Goal: Information Seeking & Learning: Find specific fact

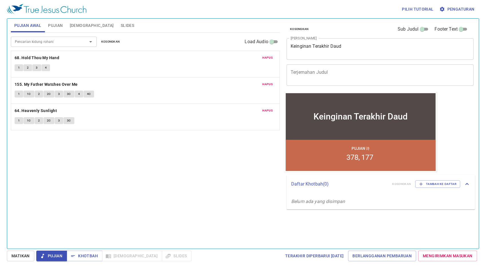
click at [464, 9] on span "Pengaturan" at bounding box center [458, 9] width 34 height 7
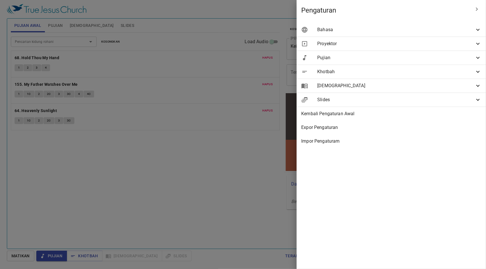
click at [374, 62] on div "Pujian" at bounding box center [391, 58] width 189 height 14
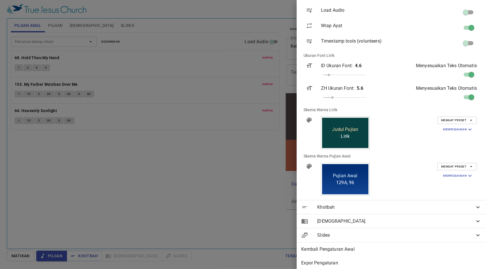
scroll to position [84, 0]
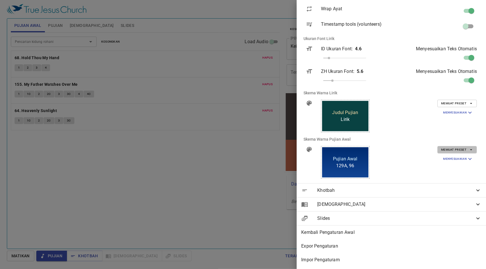
click at [448, 147] on span "Memuat Preset" at bounding box center [457, 149] width 32 height 5
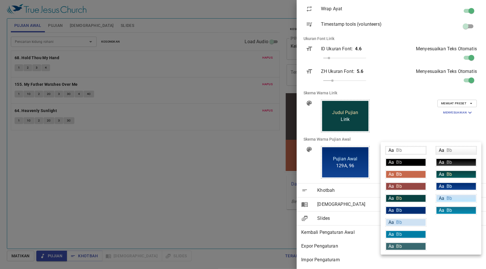
click at [456, 174] on div "Aa Bb" at bounding box center [456, 174] width 39 height 7
type input "linear-gradient(180deg, rgba(9,66,66,1) 10%, rgba(8,94,94,1) 100%)"
type input "#f9dda9"
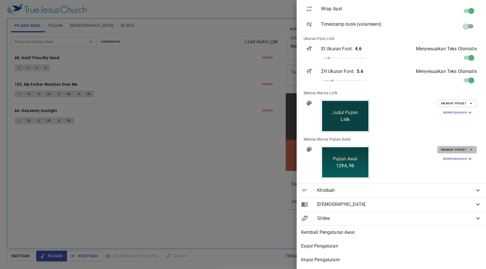
click at [462, 147] on span "Memuat Preset" at bounding box center [457, 149] width 32 height 5
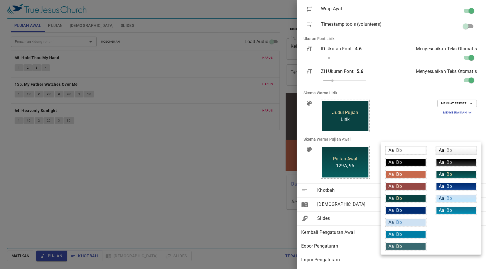
click at [419, 207] on div "Aa Bb" at bounding box center [405, 210] width 39 height 7
type input "#002d73"
type input "#daf5ff"
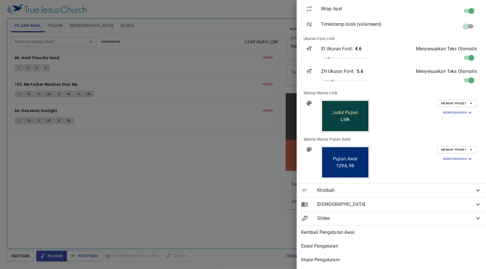
click at [270, 102] on div at bounding box center [243, 134] width 486 height 269
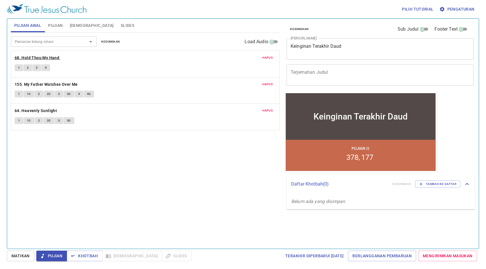
click at [39, 58] on b "68. Hold Thou My Hand" at bounding box center [37, 57] width 45 height 7
click at [19, 67] on button "1" at bounding box center [19, 67] width 9 height 7
click at [442, 8] on icon "button" at bounding box center [442, 9] width 5 height 5
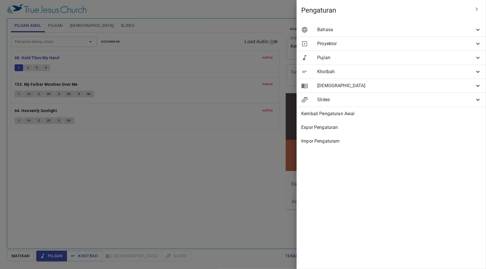
click at [426, 33] on span "Bahasa" at bounding box center [395, 29] width 157 height 7
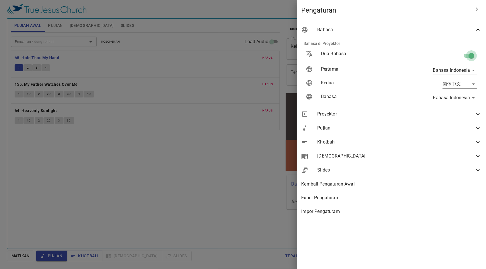
click at [469, 55] on input "checkbox" at bounding box center [471, 57] width 33 height 11
checkbox input "false"
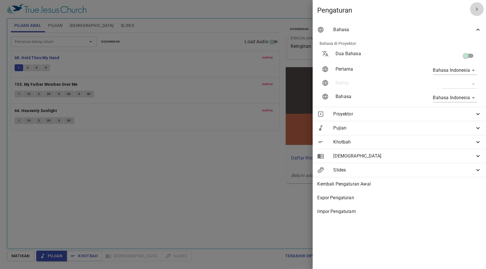
click at [473, 9] on button "button" at bounding box center [477, 9] width 14 height 14
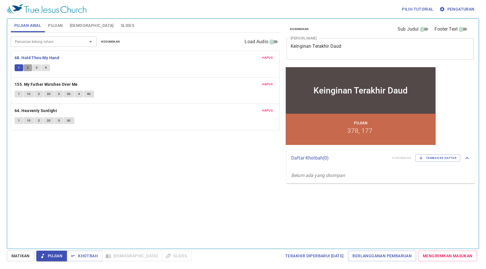
click at [28, 67] on span "2" at bounding box center [28, 67] width 2 height 5
click at [37, 64] on button "3" at bounding box center [36, 67] width 9 height 7
click at [48, 66] on button "4" at bounding box center [45, 67] width 9 height 7
click at [48, 55] on b "68. Hold Thou My Hand" at bounding box center [37, 57] width 45 height 7
click at [62, 85] on b "155. My Father Watches Over Me" at bounding box center [46, 84] width 63 height 7
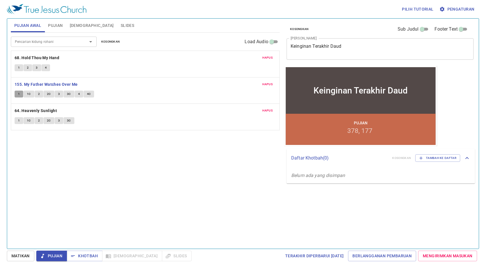
click at [18, 92] on span "1" at bounding box center [19, 94] width 2 height 5
click at [29, 92] on span "1C" at bounding box center [29, 94] width 4 height 5
click at [40, 92] on button "2" at bounding box center [39, 94] width 9 height 7
click at [50, 94] on span "2C" at bounding box center [49, 94] width 4 height 5
click at [59, 94] on span "3" at bounding box center [59, 94] width 2 height 5
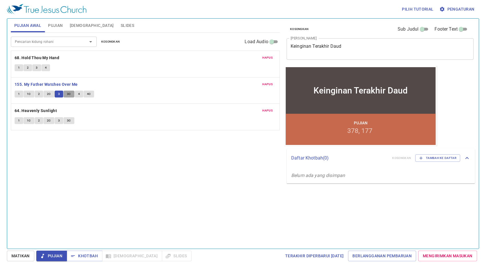
click at [69, 93] on span "3C" at bounding box center [69, 94] width 4 height 5
click at [78, 94] on span "4" at bounding box center [79, 94] width 2 height 5
click at [90, 94] on button "4C" at bounding box center [89, 94] width 11 height 7
click at [68, 86] on b "155. My Father Watches Over Me" at bounding box center [46, 84] width 63 height 7
click at [50, 109] on b "64. Heavenly Sunlight" at bounding box center [36, 110] width 42 height 7
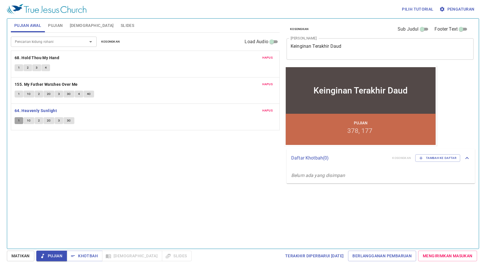
click at [18, 120] on span "1" at bounding box center [19, 120] width 2 height 5
click at [30, 120] on span "1C" at bounding box center [29, 120] width 4 height 5
click at [38, 120] on span "2" at bounding box center [39, 120] width 2 height 5
click at [50, 120] on span "2C" at bounding box center [49, 120] width 4 height 5
click at [58, 119] on span "3" at bounding box center [59, 120] width 2 height 5
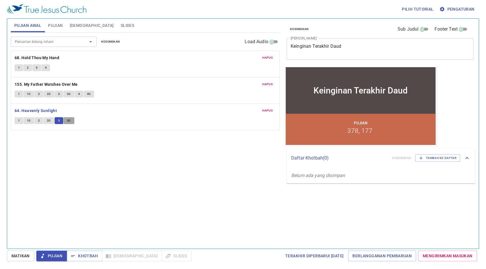
click at [69, 121] on span "3C" at bounding box center [69, 120] width 4 height 5
click at [46, 111] on b "64. Heavenly Sunlight" at bounding box center [36, 110] width 42 height 7
click at [77, 257] on span "Khotbah" at bounding box center [84, 256] width 27 height 7
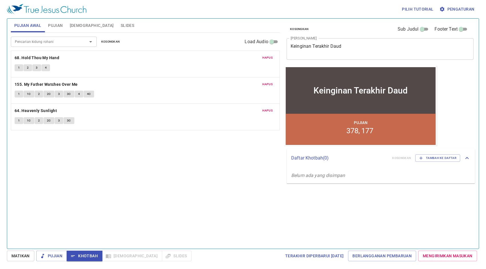
click at [58, 25] on span "Pujian" at bounding box center [55, 25] width 15 height 7
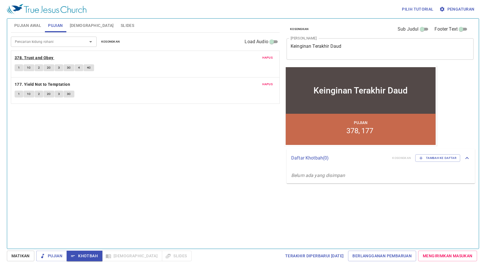
click at [43, 54] on b "378. Trust and Obey" at bounding box center [34, 57] width 39 height 7
click at [21, 66] on button "1" at bounding box center [19, 67] width 9 height 7
click at [29, 67] on span "1C" at bounding box center [29, 67] width 4 height 5
click at [32, 63] on div "Hapus 378. Trust and Obey 1 1C 2 2C 3 3C 4 4C" at bounding box center [145, 64] width 268 height 26
click at [35, 66] on button "2" at bounding box center [39, 67] width 9 height 7
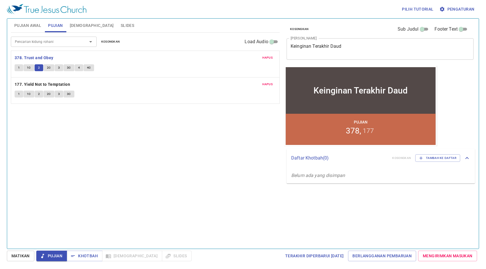
click at [49, 68] on span "2C" at bounding box center [49, 67] width 4 height 5
click at [61, 69] on button "3" at bounding box center [59, 67] width 9 height 7
click at [71, 68] on button "3C" at bounding box center [69, 67] width 11 height 7
click at [80, 67] on button "4" at bounding box center [79, 67] width 9 height 7
click at [90, 69] on span "4C" at bounding box center [89, 67] width 4 height 5
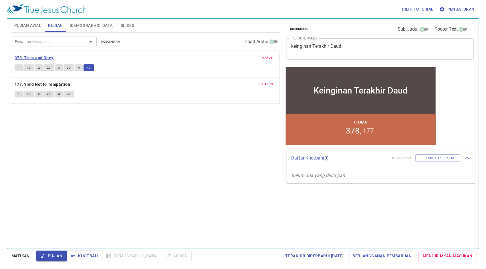
click at [44, 60] on b "378. Trust and Obey" at bounding box center [34, 57] width 39 height 7
click at [74, 255] on icon "button" at bounding box center [73, 257] width 6 height 6
click at [80, 21] on button "[DEMOGRAPHIC_DATA]" at bounding box center [91, 26] width 51 height 14
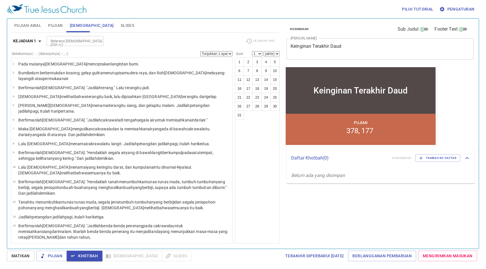
click at [88, 36] on div "Referensi [DEMOGRAPHIC_DATA] (Ctrl +/)" at bounding box center [75, 41] width 57 height 10
type input "1raj 2"
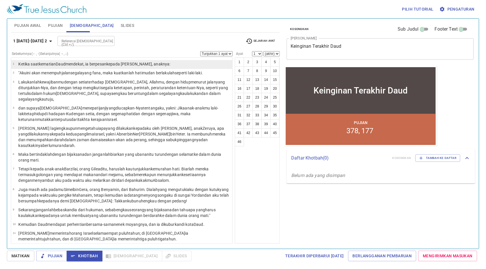
click at [87, 62] on wh7126 ", ia berpesan kepada Salomo , anaknya :" at bounding box center [127, 64] width 87 height 5
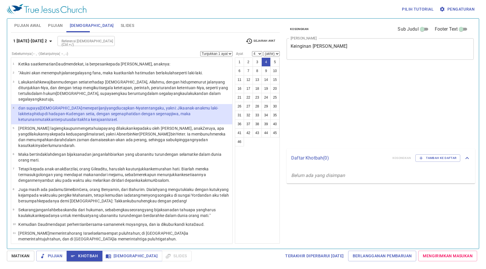
select select "4"
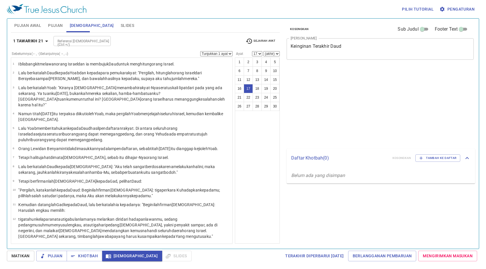
select select "17"
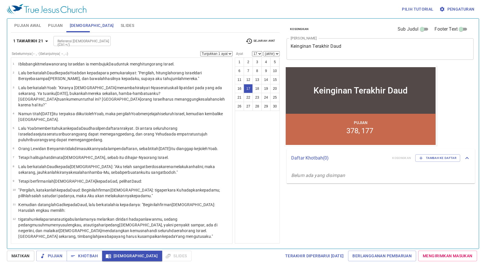
scroll to position [143, 0]
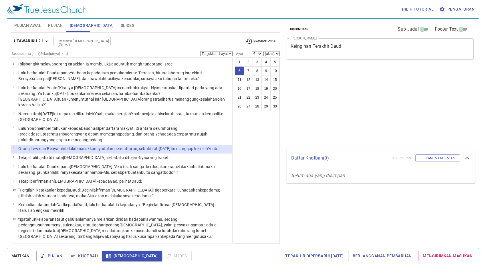
select select "6"
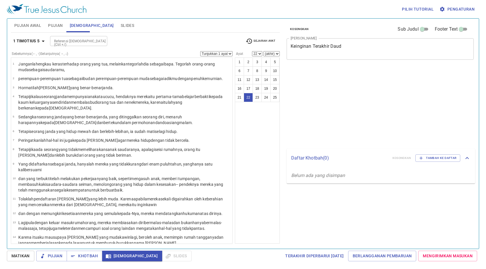
select select "22"
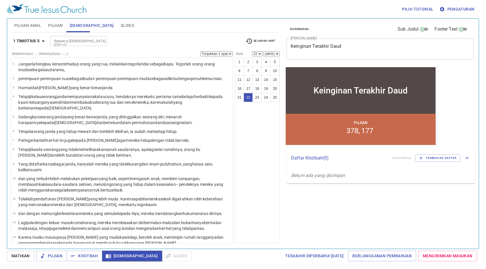
scroll to position [167, 0]
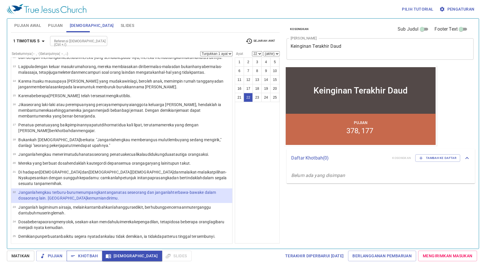
click at [88, 258] on span "Khotbah" at bounding box center [84, 256] width 27 height 7
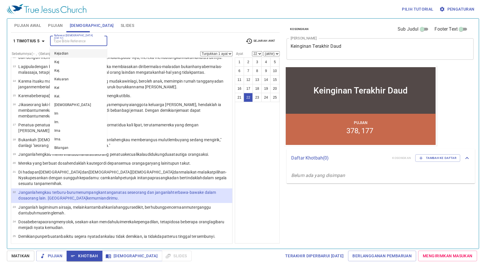
click at [86, 42] on input "Referensi [DEMOGRAPHIC_DATA] (Ctrl +/)" at bounding box center [74, 41] width 44 height 7
type input "1raj"
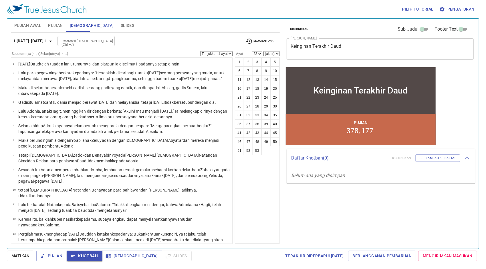
click at [46, 46] on div "1 Raja-raja 1 Referensi Alkitab (Ctrl +/) Referensi Alkitab (Ctrl +/) Sejarah A…" at bounding box center [145, 43] width 269 height 16
click at [47, 44] on icon "button" at bounding box center [50, 41] width 7 height 7
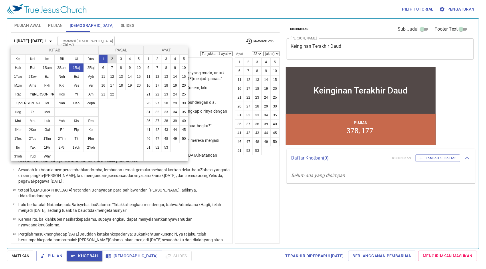
click at [114, 58] on button "2" at bounding box center [112, 58] width 9 height 9
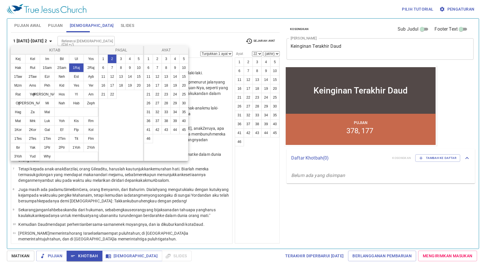
click at [148, 29] on div at bounding box center [243, 134] width 486 height 269
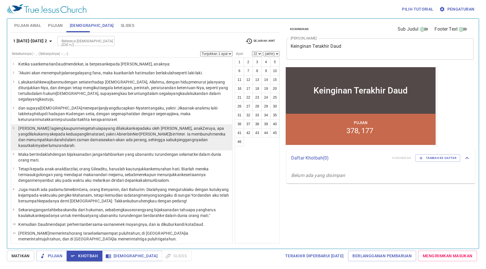
click at [57, 126] on wh859 "mengetahui apa yang dilakukan kepadaku oleh Yoab , anak Zeruya , apa yang dilak…" at bounding box center [121, 137] width 207 height 22
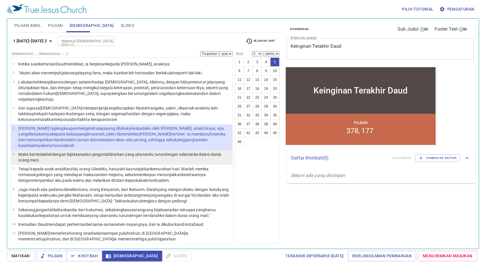
click at [68, 153] on p "Maka bertindaklah dengan bijaksana dan janganlah biarkan yang ubanan itu turun …" at bounding box center [124, 157] width 212 height 11
select select "6"
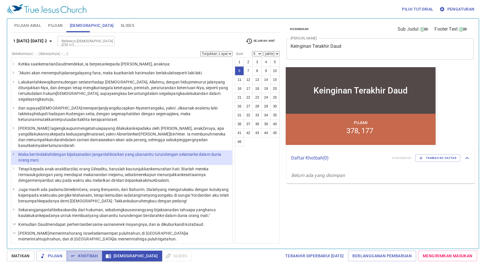
click at [86, 260] on span "Khotbah" at bounding box center [84, 256] width 27 height 7
click at [58, 45] on div "Referensi [DEMOGRAPHIC_DATA] (Ctrl +/)" at bounding box center [86, 41] width 57 height 10
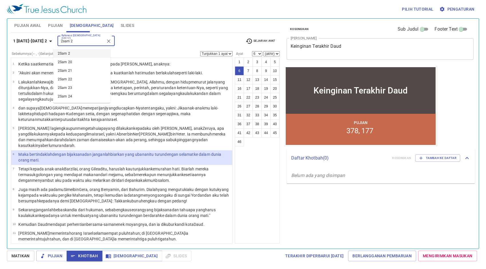
type input "2sam 2"
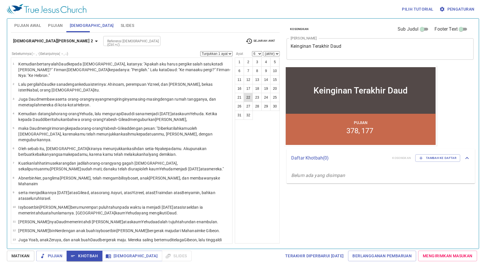
click at [251, 98] on button "22" at bounding box center [248, 97] width 9 height 9
select select "22"
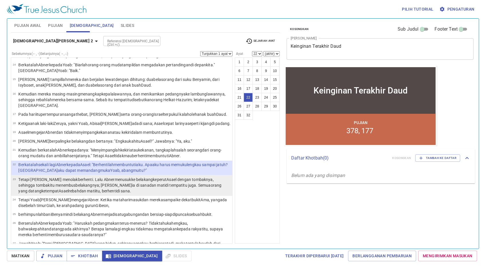
click at [88, 177] on p "Tetapi Asael menolak berhenti . Lalu Abner menusuk ke belakang ke perut Asael d…" at bounding box center [124, 185] width 212 height 17
select select "23"
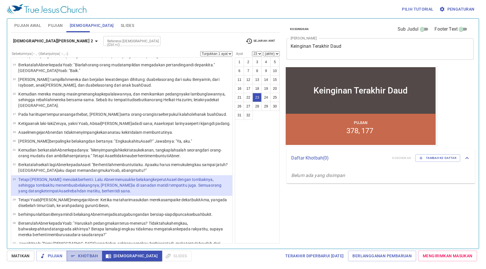
click at [94, 256] on span "Khotbah" at bounding box center [84, 256] width 27 height 7
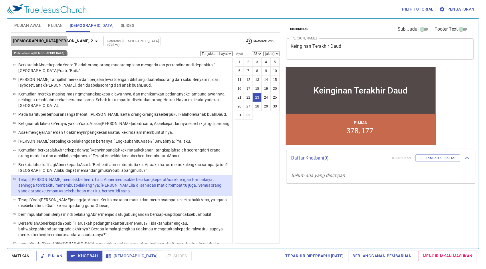
click at [93, 44] on icon "button" at bounding box center [96, 41] width 7 height 7
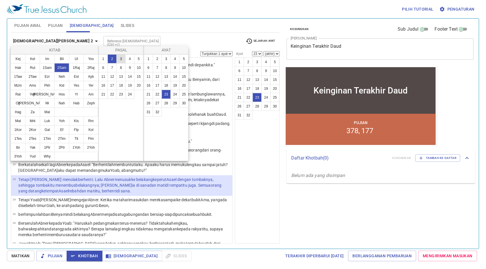
click at [120, 61] on button "3" at bounding box center [120, 58] width 9 height 9
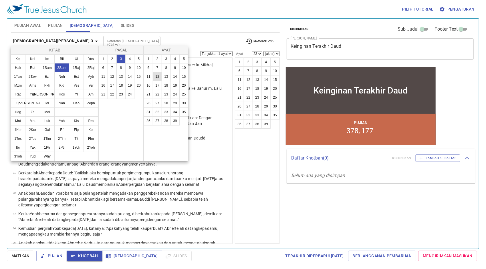
scroll to position [0, 0]
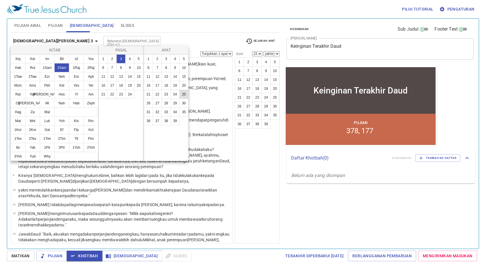
click at [183, 94] on button "25" at bounding box center [183, 94] width 9 height 9
select select "25"
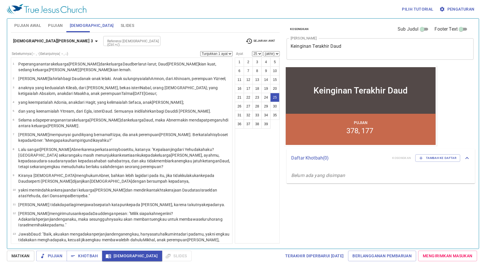
scroll to position [268, 0]
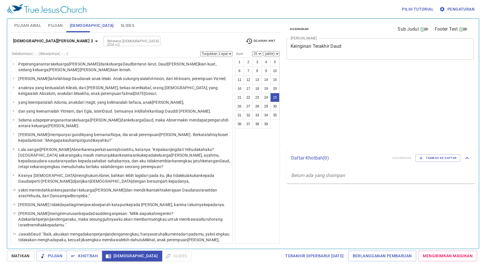
select select "25"
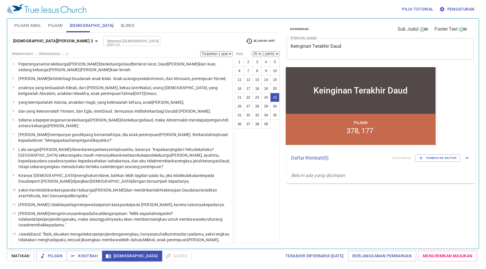
scroll to position [268, 0]
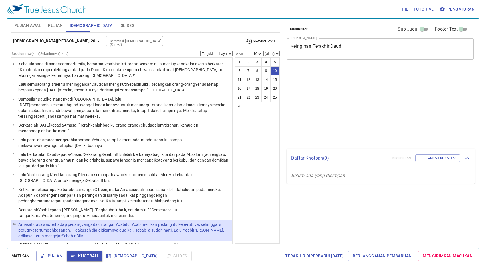
select select "10"
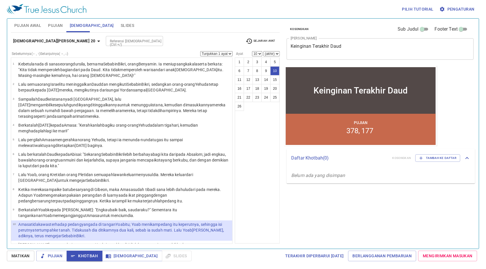
scroll to position [29, 0]
